Goal: Task Accomplishment & Management: Manage account settings

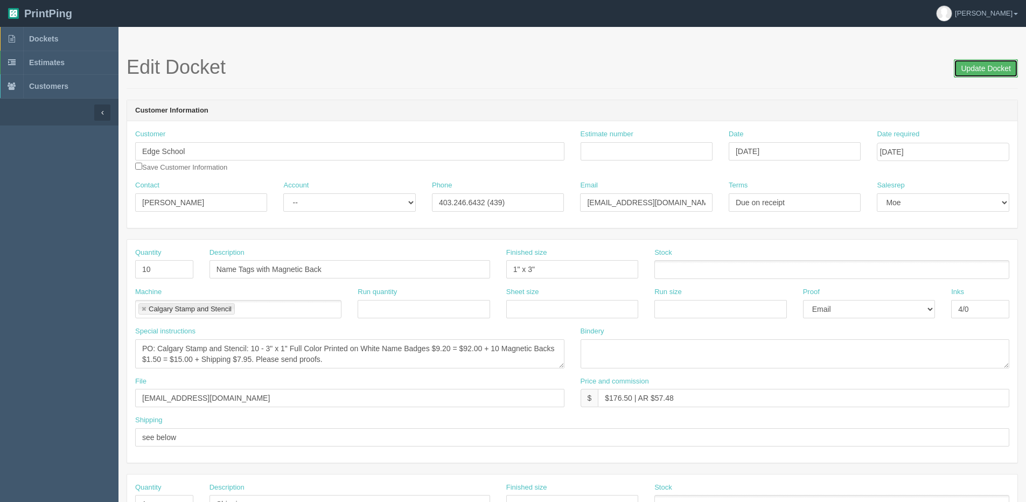
click at [990, 72] on input "Update Docket" at bounding box center [986, 68] width 64 height 18
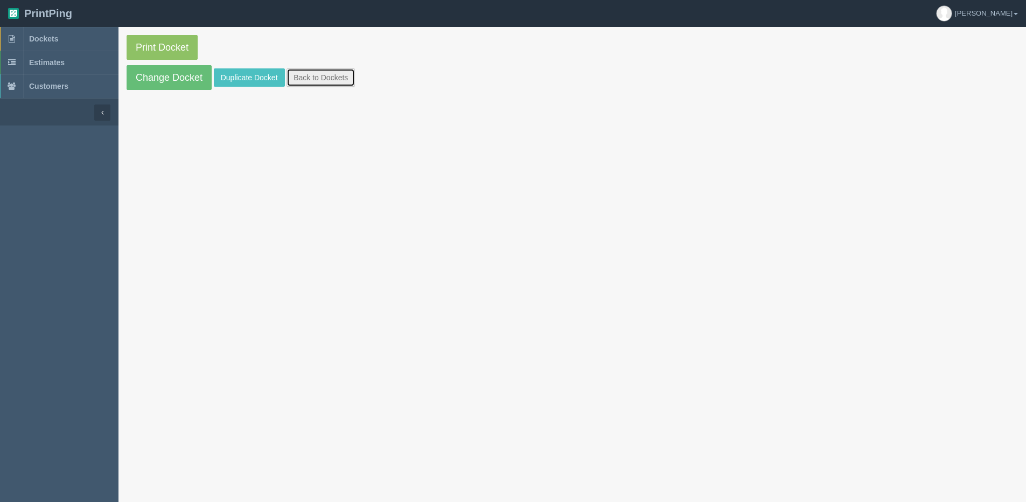
click at [305, 72] on link "Back to Dockets" at bounding box center [321, 77] width 68 height 18
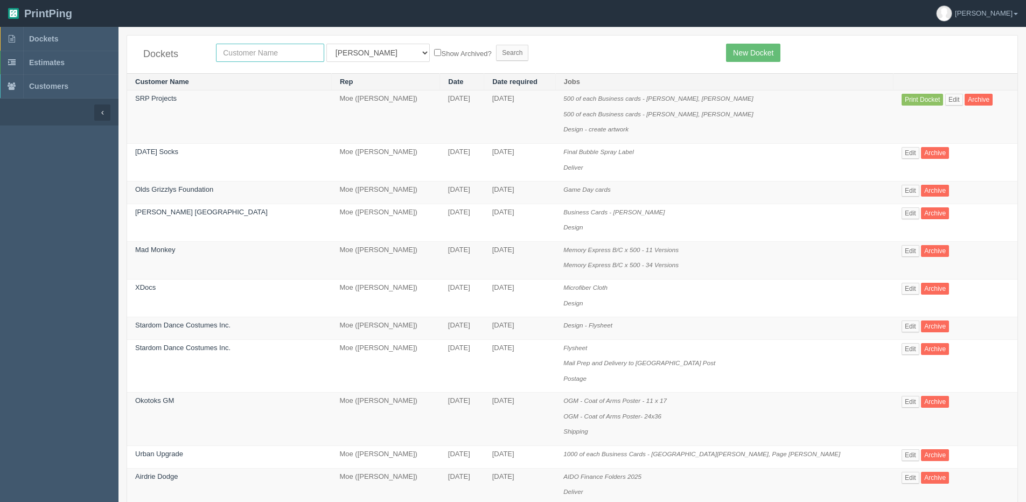
click at [260, 46] on input "text" at bounding box center [270, 53] width 108 height 18
drag, startPoint x: 55, startPoint y: 151, endPoint x: 43, endPoint y: 130, distance: 24.6
click at [265, 59] on input "text" at bounding box center [270, 53] width 108 height 18
type input "golf"
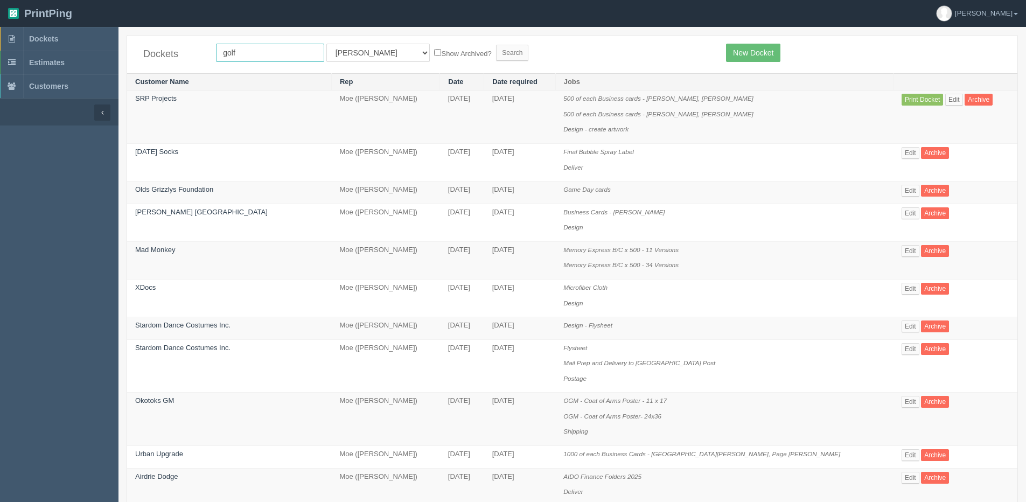
click at [496, 45] on input "Search" at bounding box center [512, 53] width 32 height 16
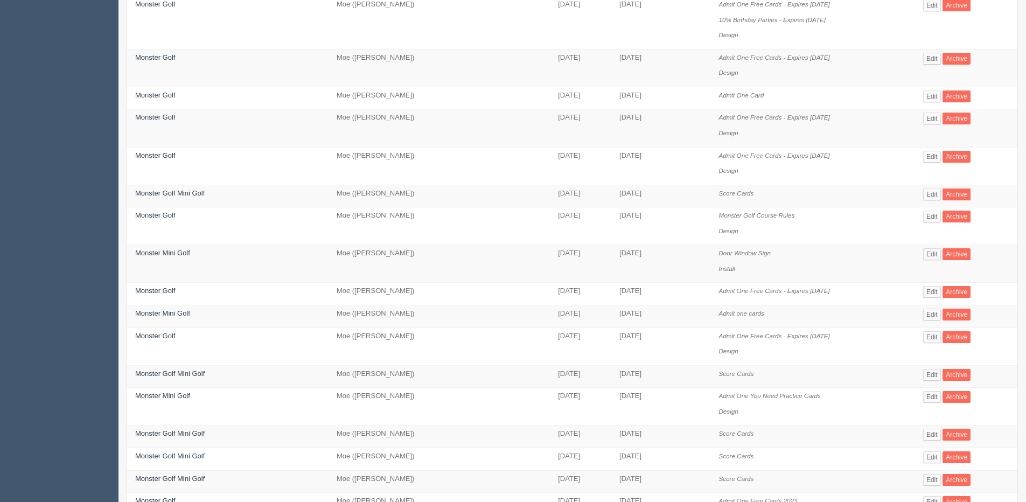
scroll to position [54, 0]
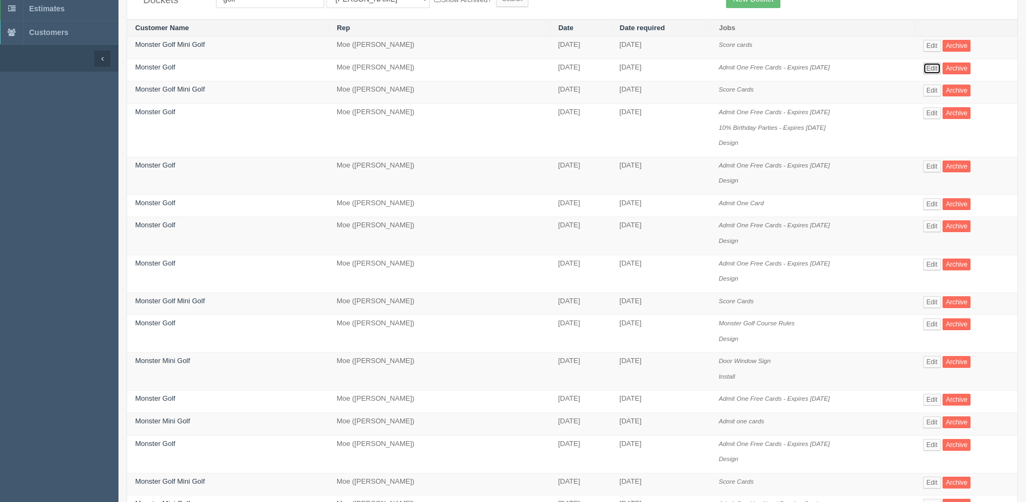
click at [936, 68] on link "Edit" at bounding box center [932, 68] width 18 height 12
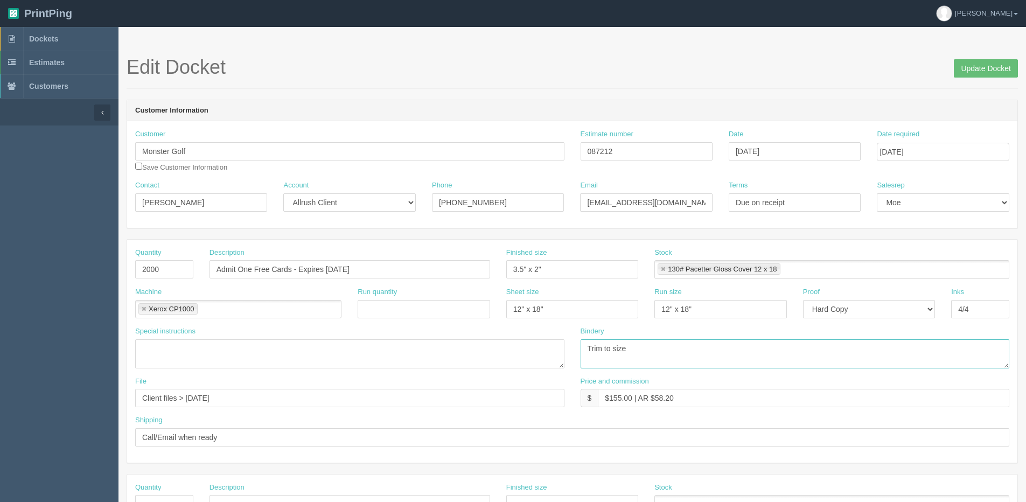
click at [916, 344] on textarea "Trim to size" at bounding box center [795, 353] width 429 height 29
drag, startPoint x: 586, startPoint y: 205, endPoint x: 761, endPoint y: 187, distance: 175.4
click at [761, 187] on div "Contact Waseem Mian Account -- Existing Client Allrush Client Rep Client Phone …" at bounding box center [572, 199] width 890 height 39
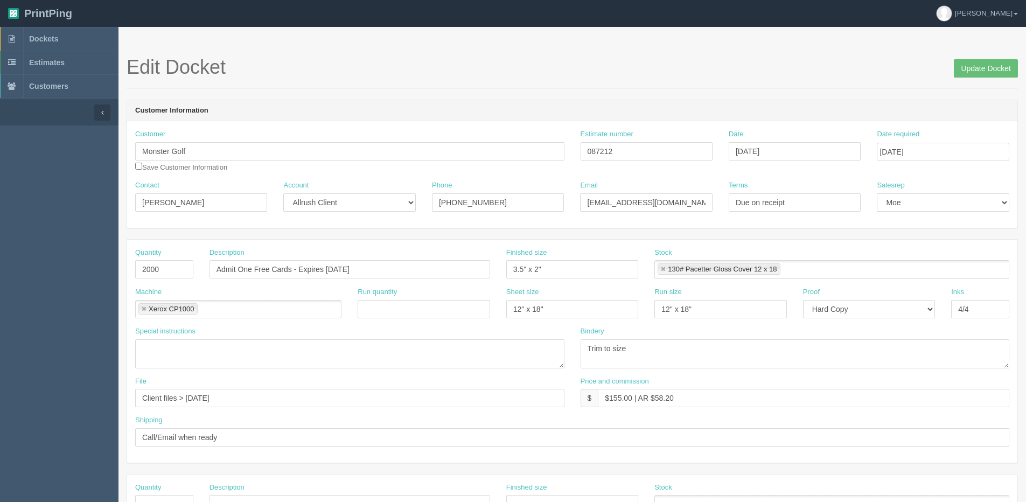
click at [391, 280] on div "Description Admit One Free Cards - Expires March 31, 2026" at bounding box center [349, 267] width 297 height 39
drag, startPoint x: 313, startPoint y: 270, endPoint x: 72, endPoint y: 270, distance: 241.3
click at [72, 270] on section "Dockets Estimates Customers" at bounding box center [513, 502] width 1026 height 951
click at [61, 38] on link "Dockets" at bounding box center [59, 39] width 119 height 24
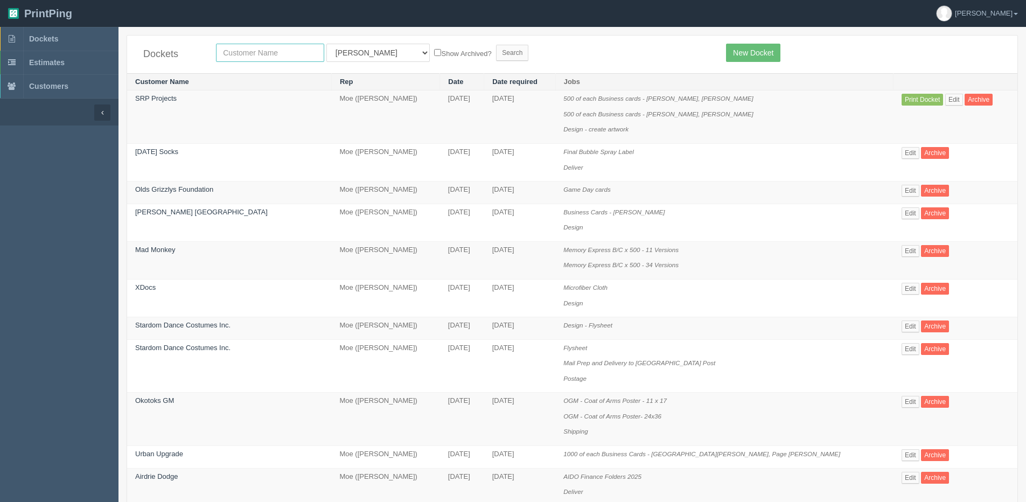
click at [255, 50] on input "text" at bounding box center [270, 53] width 108 height 18
type input "peak"
click at [496, 45] on input "Search" at bounding box center [512, 53] width 32 height 16
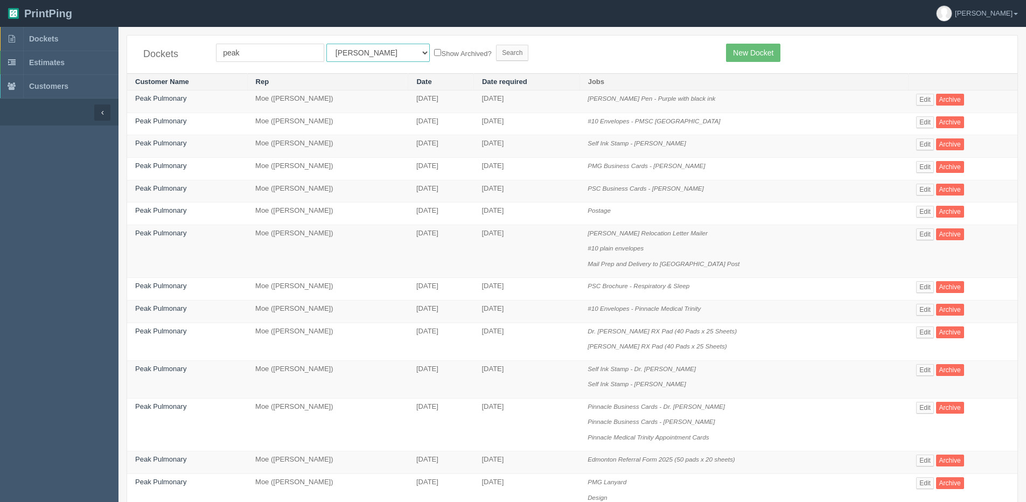
click at [361, 47] on select "All Users Ali Ali Test 1 Aly Amy Ankit Arif Brandon Dan France Greg Jim Mark Ma…" at bounding box center [377, 53] width 103 height 18
select select "1"
click at [326, 44] on select "All Users Ali Ali Test 1 Aly Amy Ankit Arif Brandon Dan France Greg Jim Mark Ma…" at bounding box center [377, 53] width 103 height 18
click at [434, 47] on label "Show Archived?" at bounding box center [462, 53] width 57 height 12
click at [434, 49] on input "Show Archived?" at bounding box center [437, 52] width 7 height 7
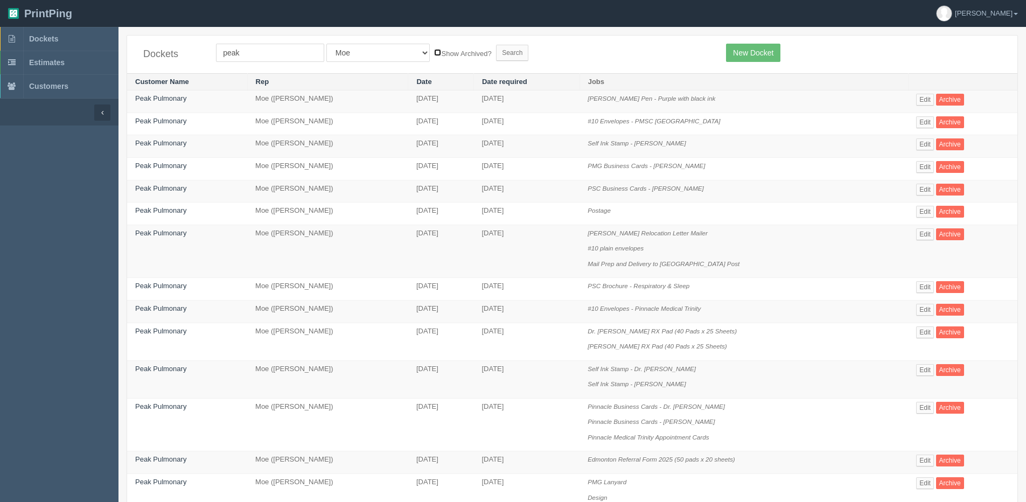
checkbox input "true"
click at [463, 44] on form "peak All Users Ali Ali Test 1 Aly Amy Ankit Arif Brandon Dan France Greg Jim Ma…" at bounding box center [463, 53] width 494 height 18
click at [482, 61] on form "peak All Users Ali Ali Test 1 Aly Amy Ankit Arif Brandon Dan France Greg Jim Ma…" at bounding box center [463, 53] width 494 height 18
click at [456, 43] on div "Dockets peak All Users Ali Ali Test 1 Aly Amy Ankit Arif Brandon Dan France Gre…" at bounding box center [572, 55] width 890 height 38
click at [496, 51] on input "Search" at bounding box center [512, 53] width 32 height 16
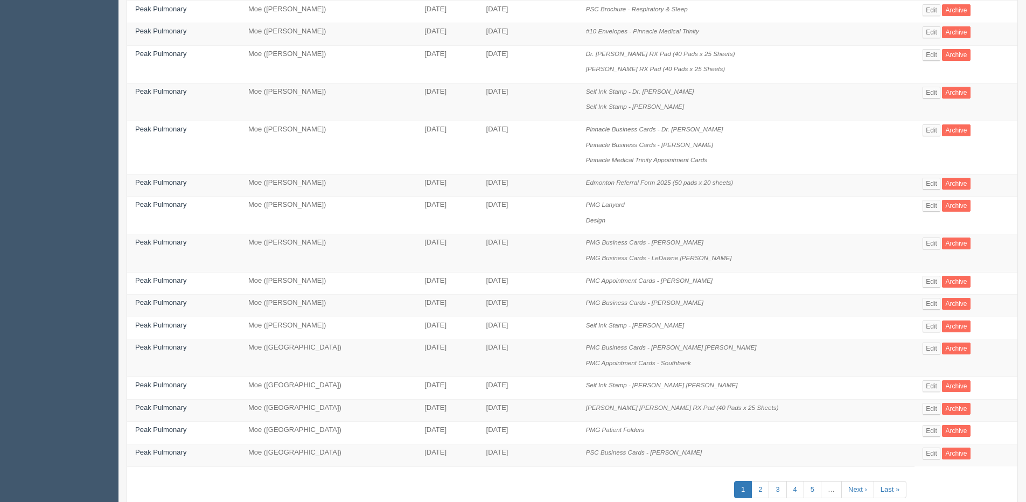
scroll to position [377, 0]
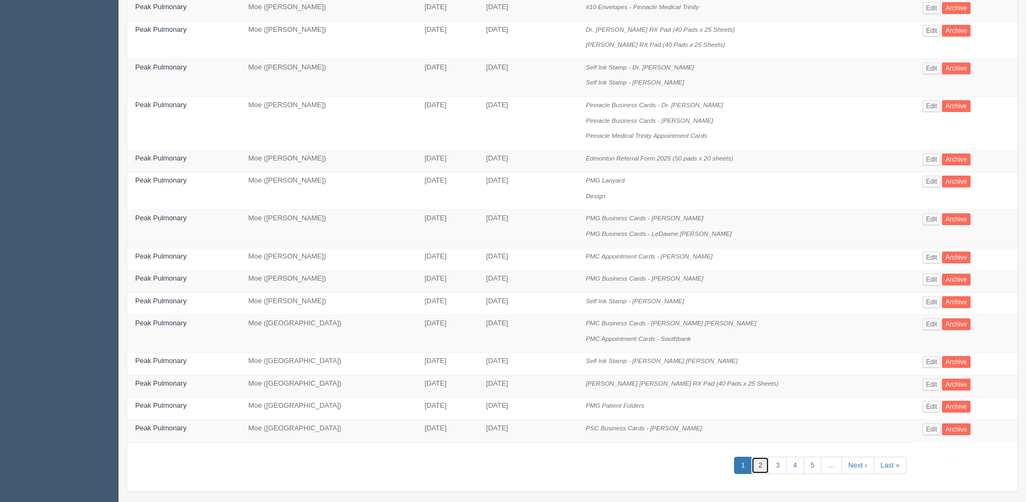
click at [752, 468] on link "2" at bounding box center [761, 466] width 18 height 18
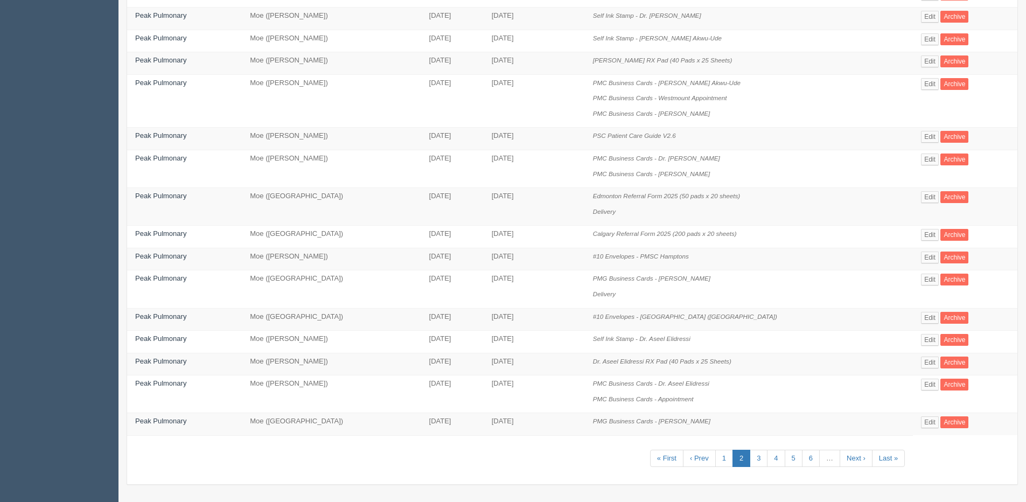
scroll to position [339, 0]
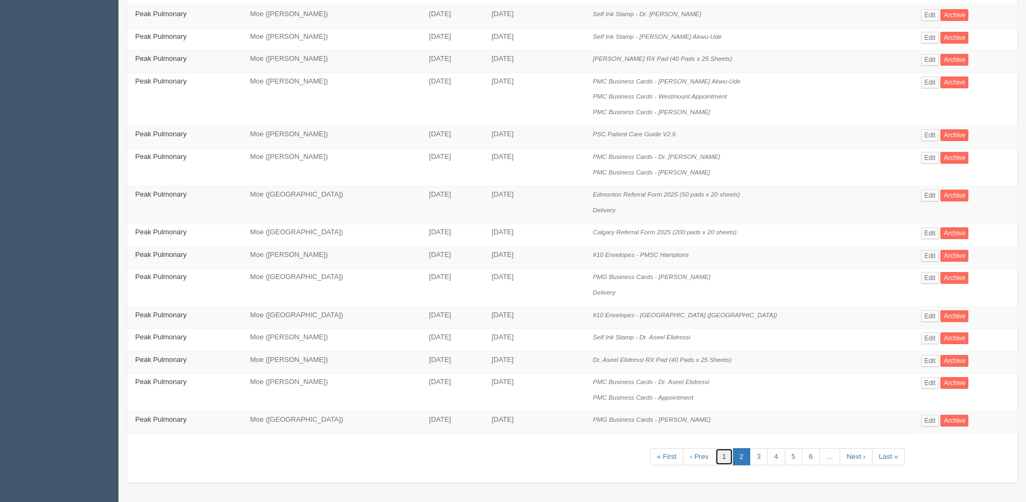
click at [716, 463] on link "1" at bounding box center [724, 457] width 18 height 18
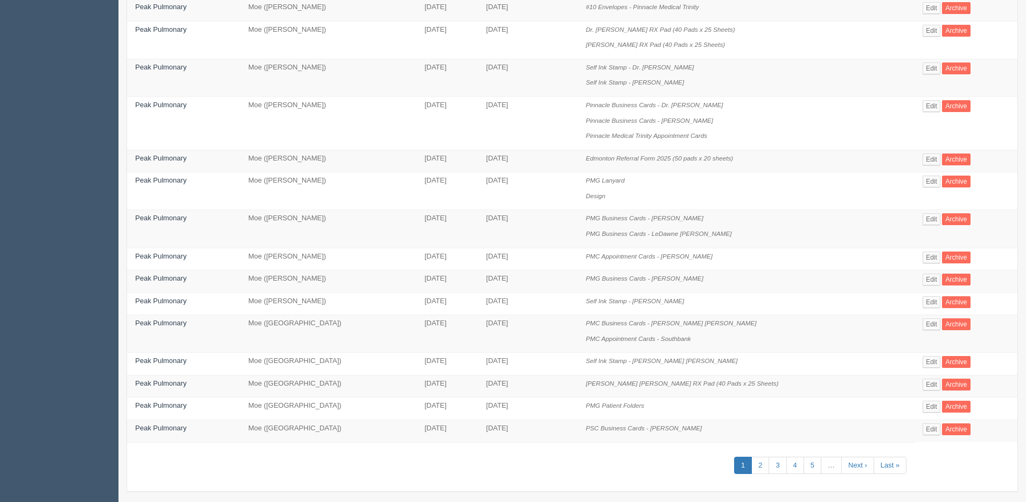
scroll to position [386, 0]
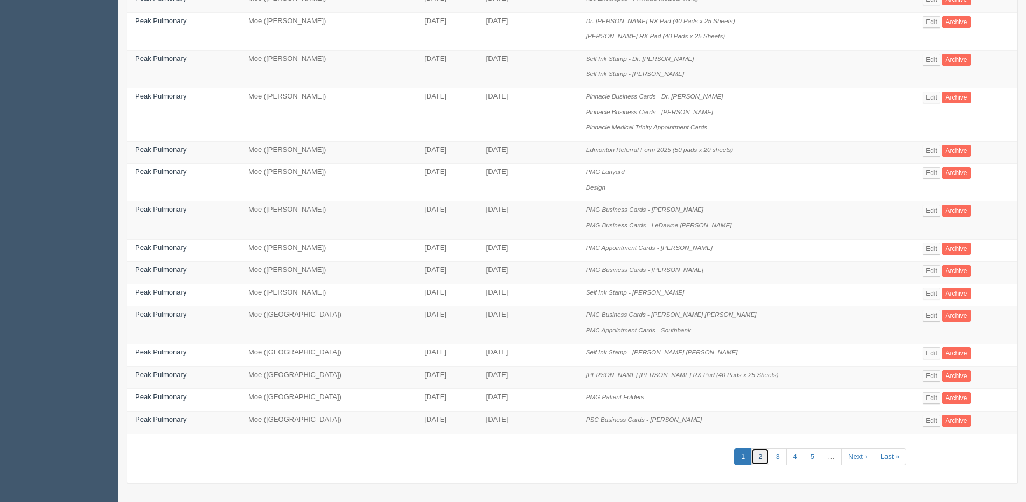
click at [752, 458] on link "2" at bounding box center [761, 457] width 18 height 18
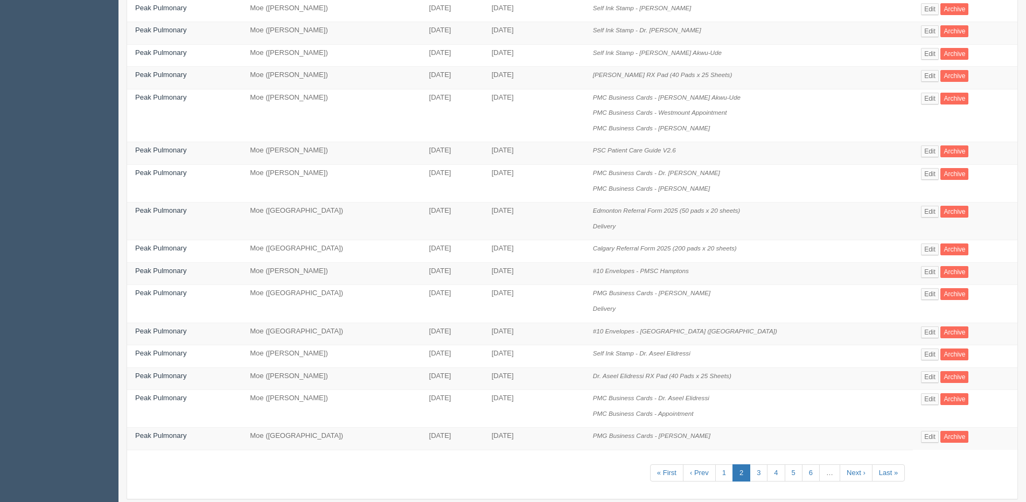
scroll to position [339, 0]
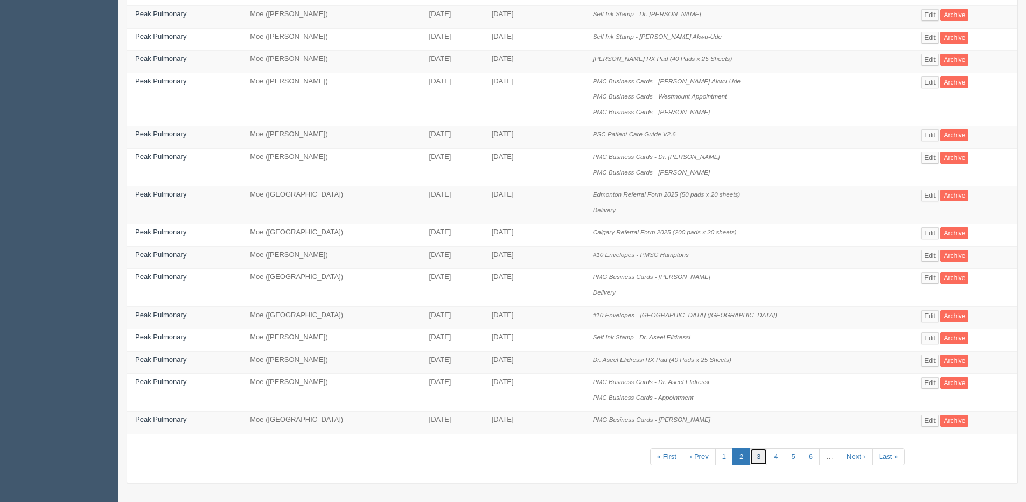
click at [750, 454] on link "3" at bounding box center [759, 457] width 18 height 18
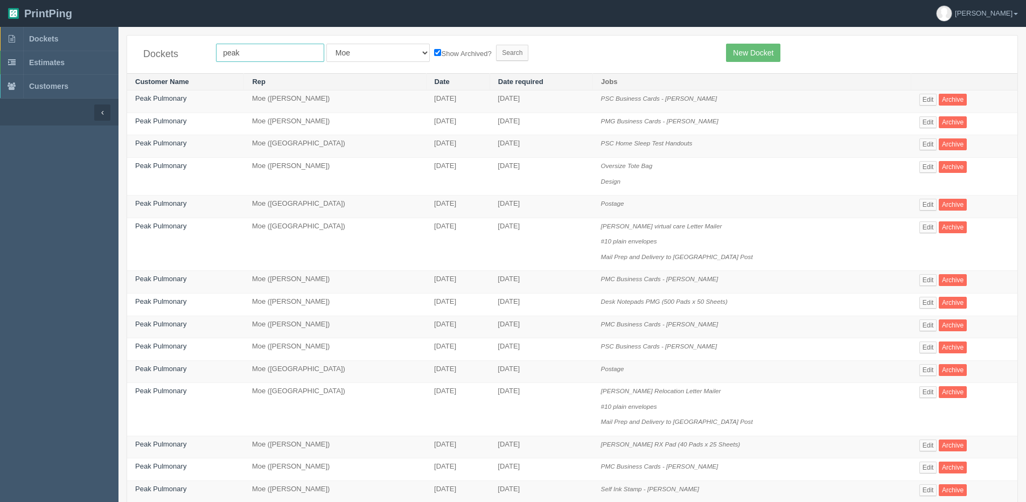
drag, startPoint x: 229, startPoint y: 51, endPoint x: 122, endPoint y: 52, distance: 107.2
click at [140, 51] on div "Dockets peak All Users Ali Ali Test 1 Aly Amy Ankit Arif Brandon Dan France Gre…" at bounding box center [572, 55] width 890 height 38
click at [256, 50] on input "peak" at bounding box center [270, 53] width 108 height 18
drag, startPoint x: 249, startPoint y: 50, endPoint x: 140, endPoint y: 58, distance: 110.2
click at [140, 58] on div "Dockets peak All Users Ali Ali Test 1 Aly Amy Ankit Arif Brandon Dan France Gre…" at bounding box center [572, 55] width 890 height 38
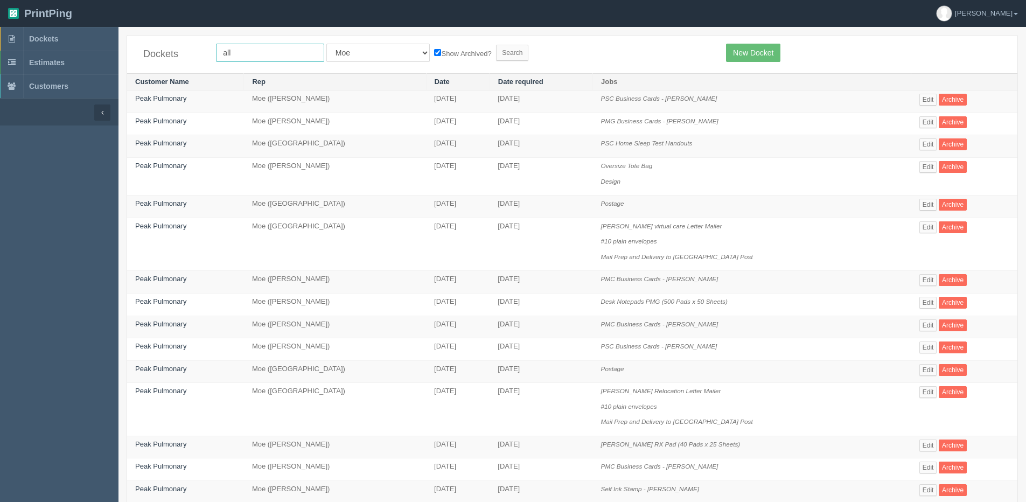
type input "AllRush"
click at [496, 59] on input "Search" at bounding box center [512, 53] width 32 height 16
